Goal: Transaction & Acquisition: Purchase product/service

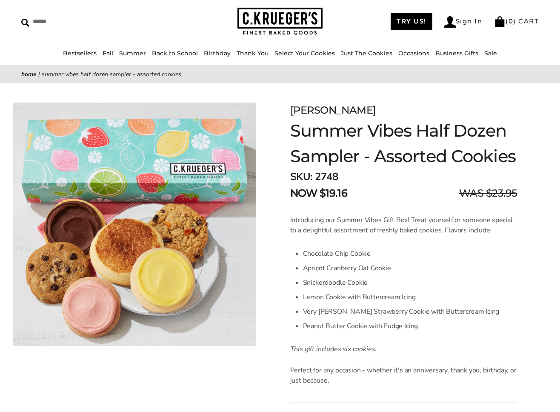
scroll to position [31, 0]
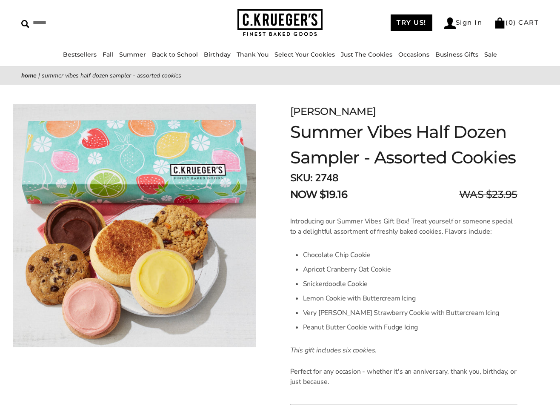
click at [351, 227] on p "Introducing our Summer Vibes Gift Box! Treat yourself or someone special to a d…" at bounding box center [403, 226] width 227 height 20
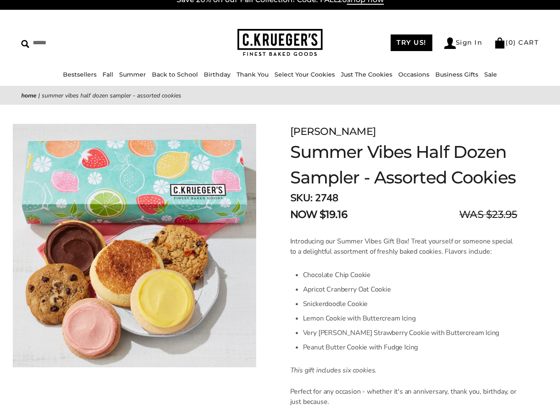
scroll to position [0, 0]
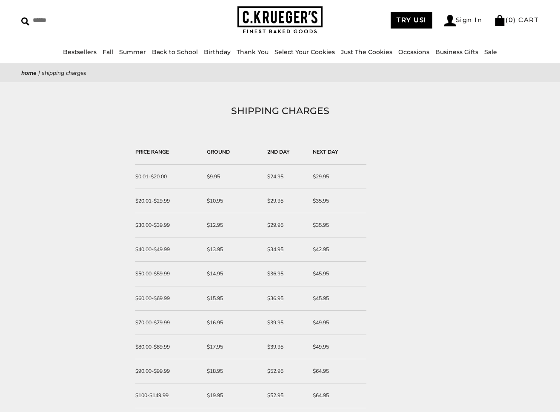
scroll to position [201, 0]
